Goal: Task Accomplishment & Management: Use online tool/utility

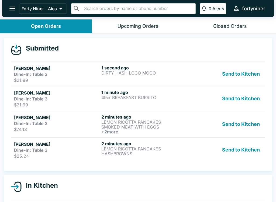
click at [188, 156] on div "[PERSON_NAME] Dine-In: Table 3 $25.24 2 minutes ago LEMON RICOTTA PANCAKES HASH…" at bounding box center [138, 150] width 248 height 18
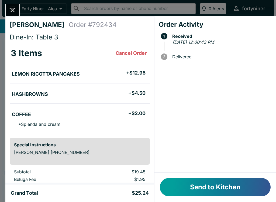
click at [220, 184] on button "Send to Kitchen" at bounding box center [215, 187] width 111 height 18
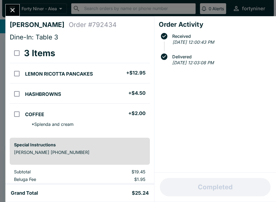
click at [11, 7] on icon "Close" at bounding box center [12, 9] width 7 height 7
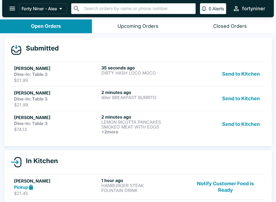
click at [180, 131] on h6 "+ 2 more" at bounding box center [143, 131] width 85 height 5
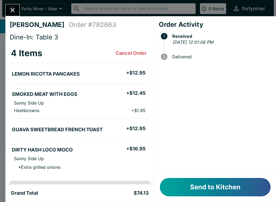
click at [228, 190] on button "Send to Kitchen" at bounding box center [215, 187] width 111 height 18
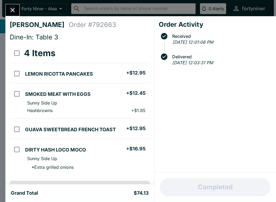
click at [10, 13] on icon "Close" at bounding box center [12, 9] width 7 height 7
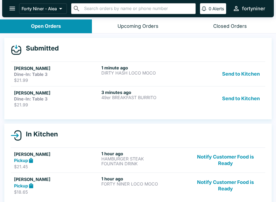
click at [190, 104] on div "Send to Kitchen" at bounding box center [225, 98] width 73 height 18
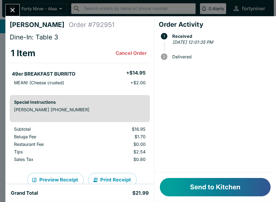
click at [209, 191] on button "Send to Kitchen" at bounding box center [215, 187] width 111 height 18
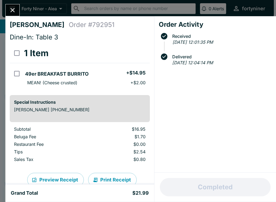
click at [11, 10] on icon "Close" at bounding box center [12, 9] width 7 height 7
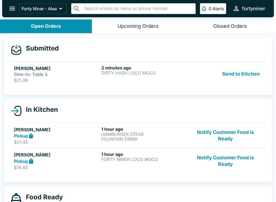
click at [176, 83] on link "[PERSON_NAME] Dine-In: Table 3 $21.99 2 minutes ago DIRTY HASH LOCO MOCO Send t…" at bounding box center [138, 73] width 254 height 25
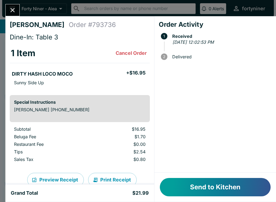
click at [219, 180] on button "Send to Kitchen" at bounding box center [215, 187] width 111 height 18
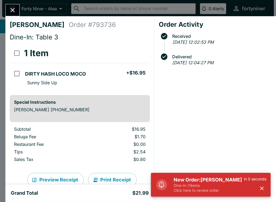
click at [266, 189] on button "button" at bounding box center [261, 187] width 9 height 9
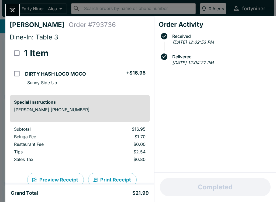
click at [10, 8] on icon "Close" at bounding box center [12, 9] width 7 height 7
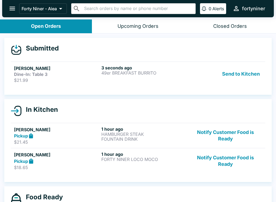
click at [163, 78] on div "3 seconds ago 49er BREAKFAST [PERSON_NAME]" at bounding box center [143, 74] width 85 height 18
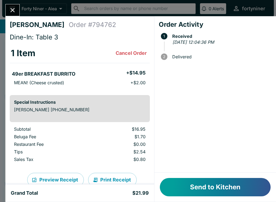
click at [195, 186] on button "Send to Kitchen" at bounding box center [215, 187] width 111 height 18
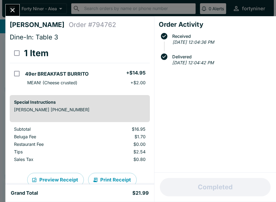
click at [11, 13] on icon "Close" at bounding box center [12, 9] width 7 height 7
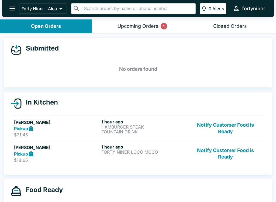
click at [145, 22] on button "Upcoming Orders 1" at bounding box center [138, 26] width 92 height 14
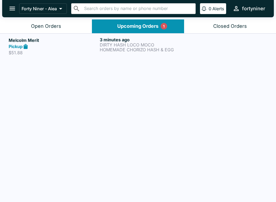
click at [104, 47] on p "HOMEMADE CHORIZO HASH & EGG" at bounding box center [144, 49] width 89 height 5
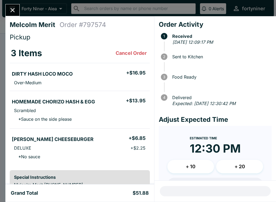
click at [13, 15] on button "Close" at bounding box center [13, 10] width 14 height 12
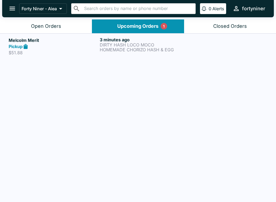
click at [40, 24] on div "Open Orders" at bounding box center [46, 26] width 30 height 6
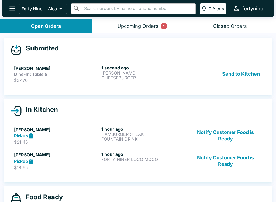
click at [33, 79] on p "$27.70" at bounding box center [56, 79] width 85 height 5
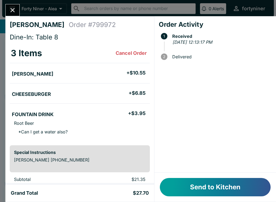
click at [196, 187] on button "Send to Kitchen" at bounding box center [215, 187] width 111 height 18
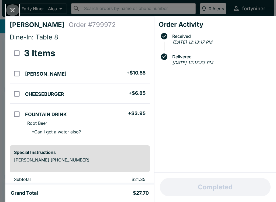
click at [10, 9] on icon "Close" at bounding box center [12, 9] width 7 height 7
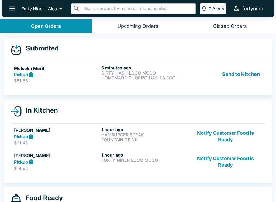
click at [125, 79] on p "HOMEMADE CHORIZO HASH & EGG" at bounding box center [143, 77] width 85 height 5
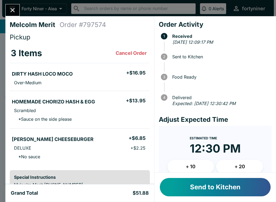
click at [193, 163] on button "+ 10" at bounding box center [190, 165] width 47 height 13
click at [222, 184] on button "Send to Kitchen" at bounding box center [215, 187] width 111 height 18
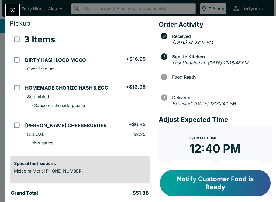
scroll to position [17, 0]
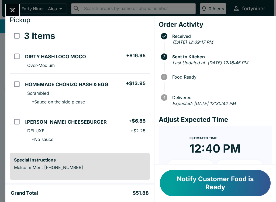
click at [14, 13] on icon "Close" at bounding box center [12, 9] width 7 height 7
